Goal: Transaction & Acquisition: Download file/media

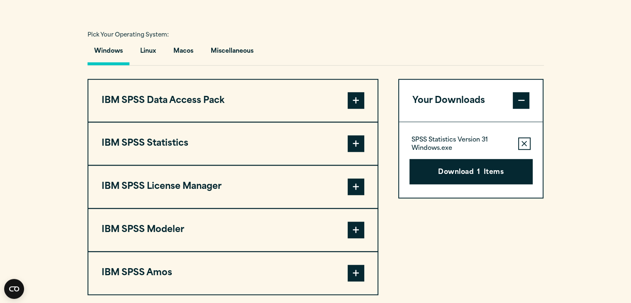
scroll to position [593, 0]
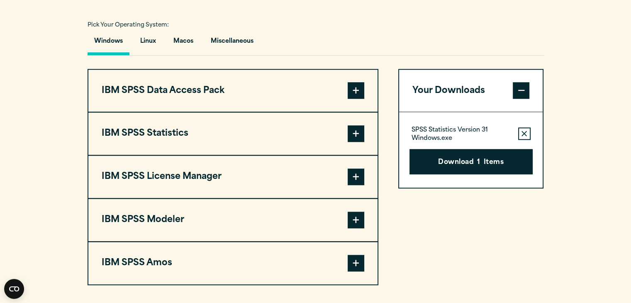
click at [355, 142] on span at bounding box center [356, 133] width 17 height 17
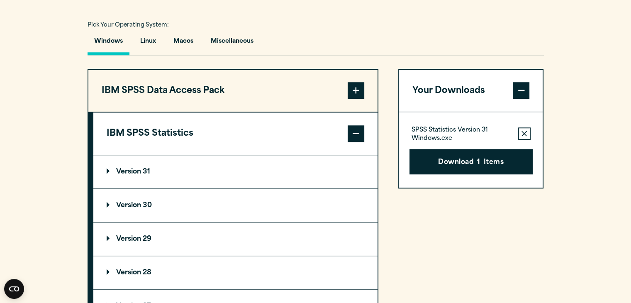
click at [523, 140] on button "Remove this item from your software download list" at bounding box center [525, 133] width 12 height 12
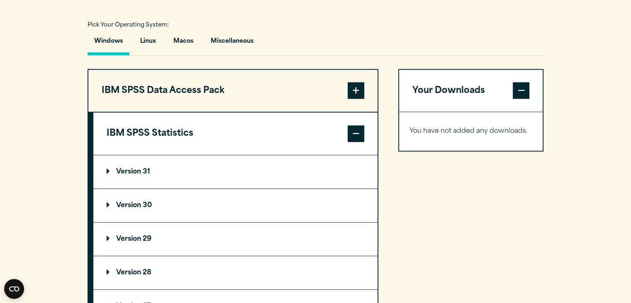
click at [294, 212] on summary "Version 30" at bounding box center [235, 205] width 284 height 33
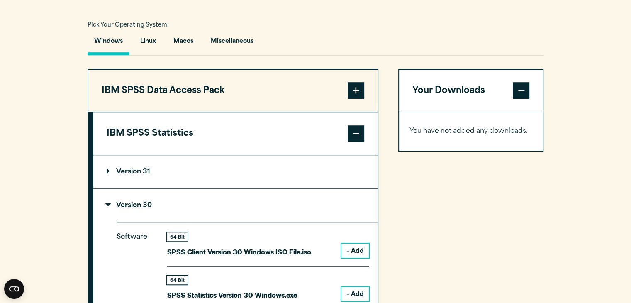
drag, startPoint x: 628, startPoint y: 132, endPoint x: 637, endPoint y: 140, distance: 12.3
click at [631, 140] on html "Search for: Submit Site Search Part of Open Site Search Open Site Menu Close" at bounding box center [315, 161] width 631 height 1508
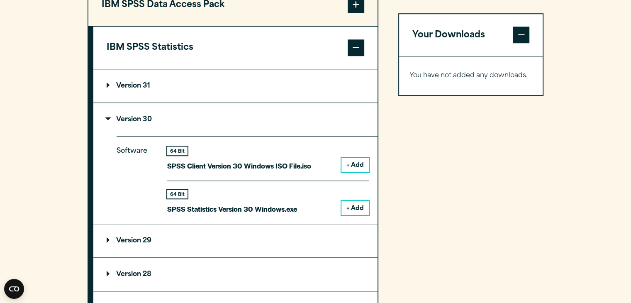
scroll to position [671, 0]
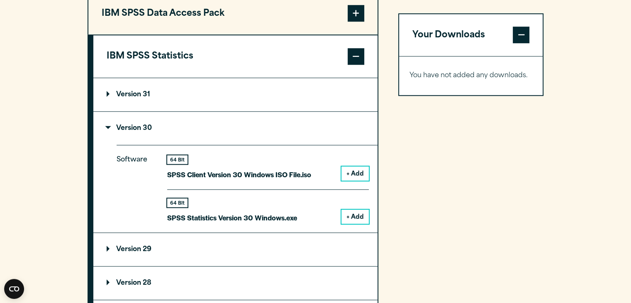
click at [355, 224] on button "+ Add" at bounding box center [355, 217] width 27 height 14
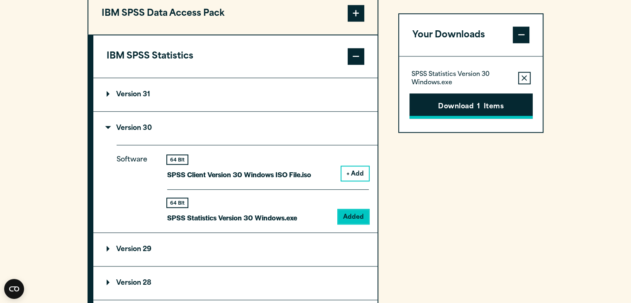
click at [483, 103] on button "Download 1 Items" at bounding box center [471, 106] width 123 height 26
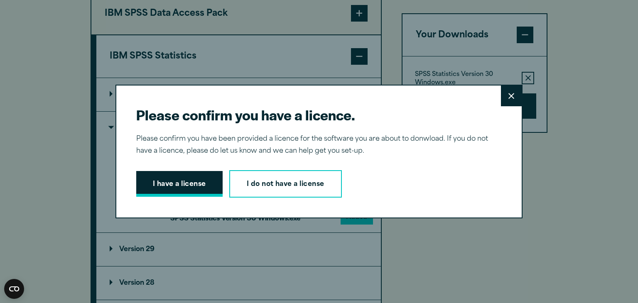
click at [204, 188] on button "I have a license" at bounding box center [179, 184] width 86 height 26
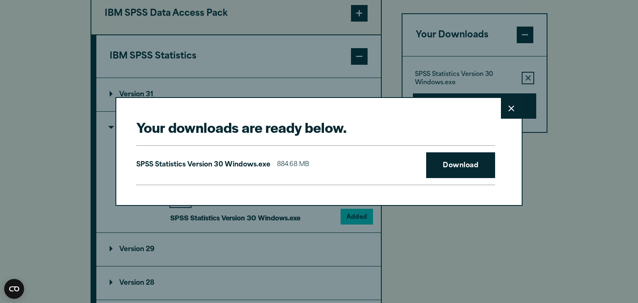
click at [452, 151] on div "SPSS Statistics Version 30 Windows.exe 884.68 MB Download" at bounding box center [315, 165] width 359 height 40
click at [452, 158] on link "Download" at bounding box center [460, 165] width 69 height 26
click at [501, 111] on button "Close" at bounding box center [511, 108] width 21 height 21
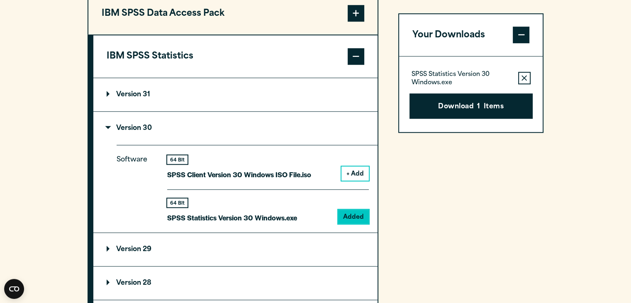
click at [519, 81] on button "Remove this item from your software download list" at bounding box center [525, 78] width 12 height 12
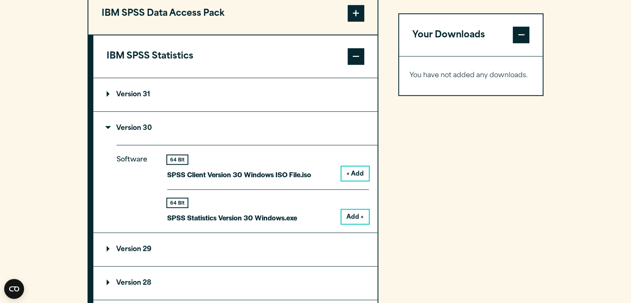
drag, startPoint x: 599, startPoint y: 124, endPoint x: 603, endPoint y: 132, distance: 8.4
click at [603, 132] on section "Select your software downloads Use the table below to find and navigate to your…" at bounding box center [315, 180] width 631 height 687
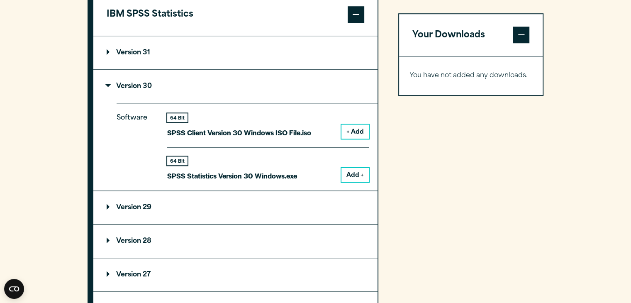
scroll to position [758, 0]
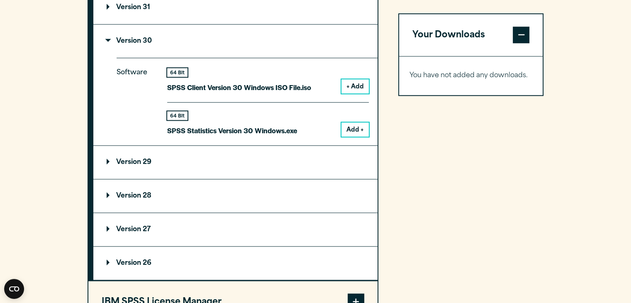
click at [345, 137] on button "Add +" at bounding box center [355, 129] width 27 height 14
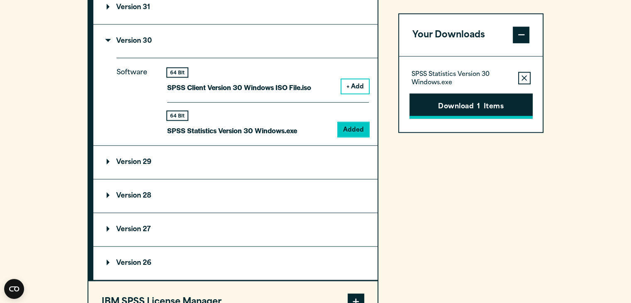
click at [489, 103] on button "Download 1 Items" at bounding box center [471, 106] width 123 height 26
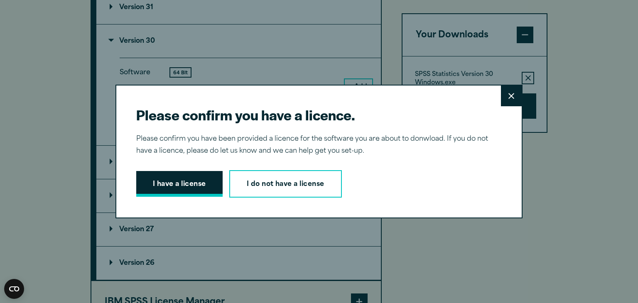
click at [183, 174] on button "I have a license" at bounding box center [179, 184] width 86 height 26
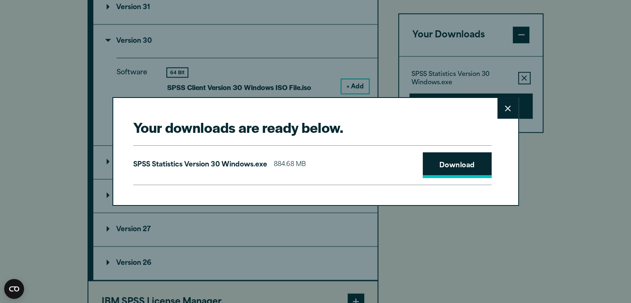
click at [465, 168] on link "Download" at bounding box center [457, 165] width 69 height 26
click at [514, 110] on button "Close" at bounding box center [508, 108] width 21 height 21
